Goal: Information Seeking & Learning: Learn about a topic

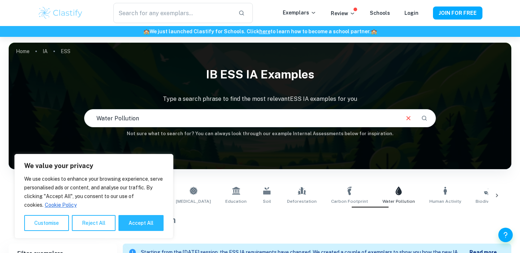
scroll to position [102, 0]
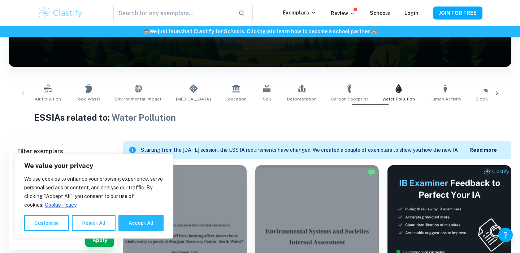
click at [104, 219] on button "Reject All" at bounding box center [94, 223] width 44 height 16
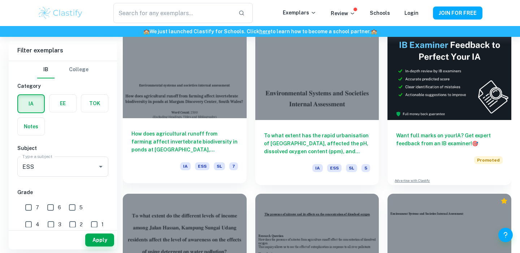
scroll to position [241, 0]
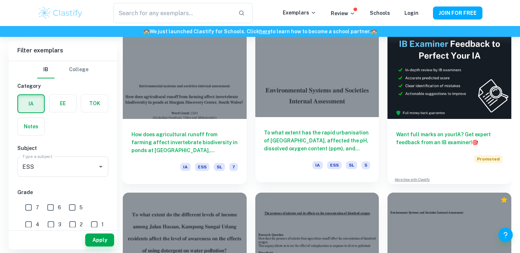
click at [284, 147] on h6 "To what extent has the rapid urbanisation of [GEOGRAPHIC_DATA], affected the pH…" at bounding box center [317, 141] width 107 height 24
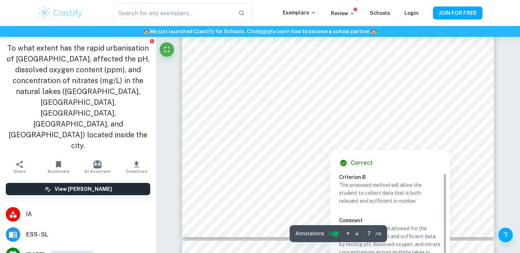
scroll to position [3018, 0]
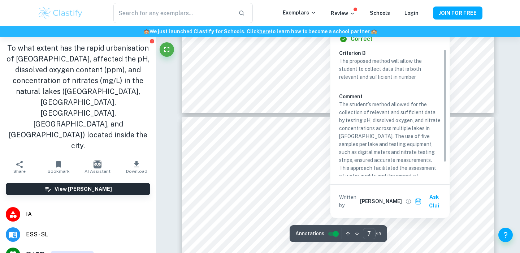
type input "8"
